Goal: Complete application form

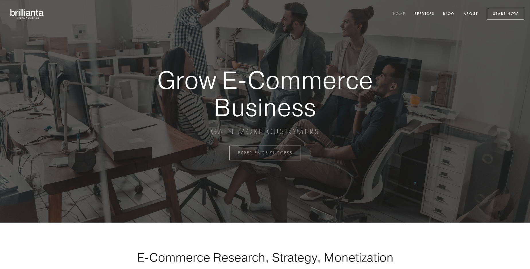
scroll to position [1504, 0]
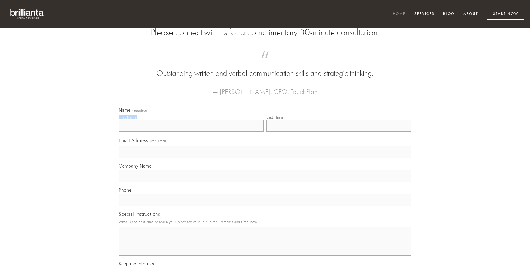
type input "[PERSON_NAME]"
click at [339, 132] on input "Last Name" at bounding box center [339, 126] width 145 height 12
type input "[PERSON_NAME]"
click at [265, 158] on input "Email Address (required)" at bounding box center [265, 152] width 293 height 12
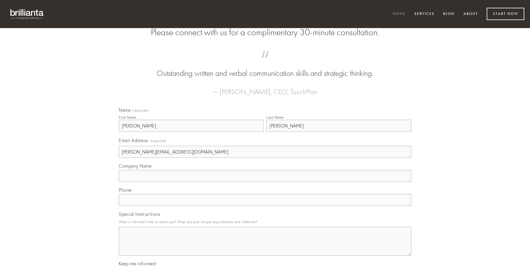
type input "[PERSON_NAME][EMAIL_ADDRESS][DOMAIN_NAME]"
click at [265, 182] on input "Company Name" at bounding box center [265, 176] width 293 height 12
type input "vilicus"
click at [265, 206] on input "text" at bounding box center [265, 200] width 293 height 12
click at [265, 247] on textarea "Special Instructions" at bounding box center [265, 241] width 293 height 29
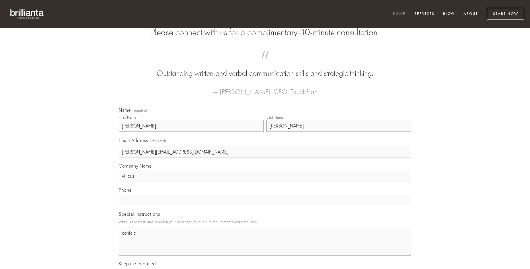
type textarea "conicio"
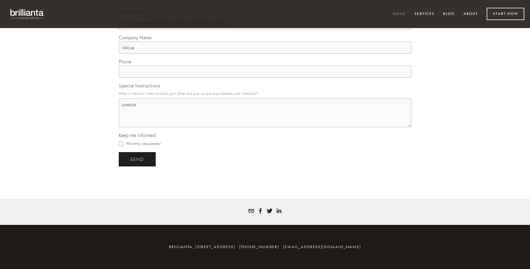
click at [138, 159] on span "send" at bounding box center [137, 159] width 14 height 5
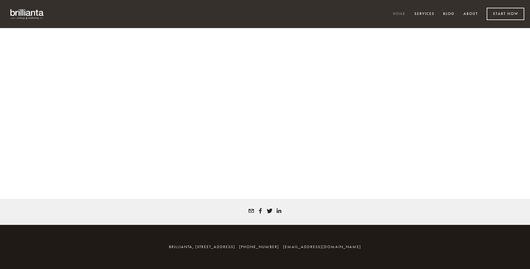
scroll to position [1497, 0]
